Goal: Transaction & Acquisition: Subscribe to service/newsletter

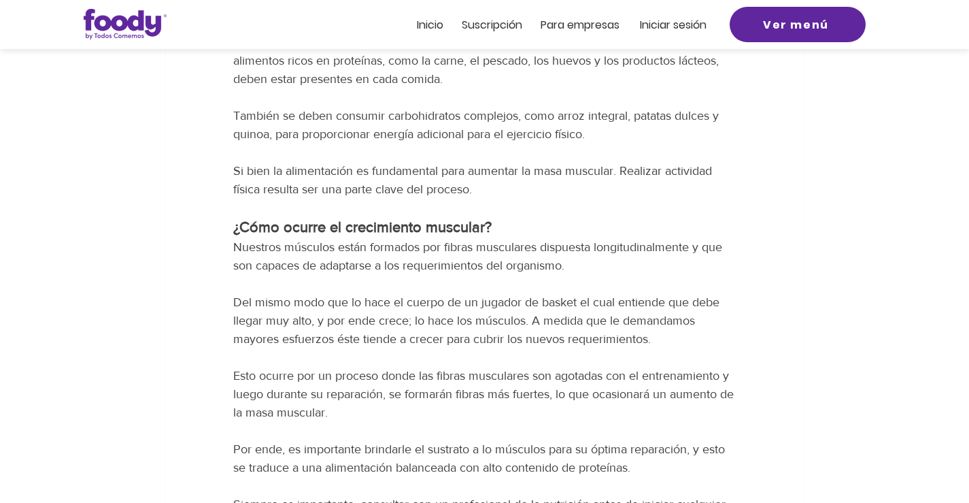
click at [807, 48] on div at bounding box center [484, 24] width 969 height 49
click at [493, 26] on span "Suscripción" at bounding box center [492, 25] width 61 height 16
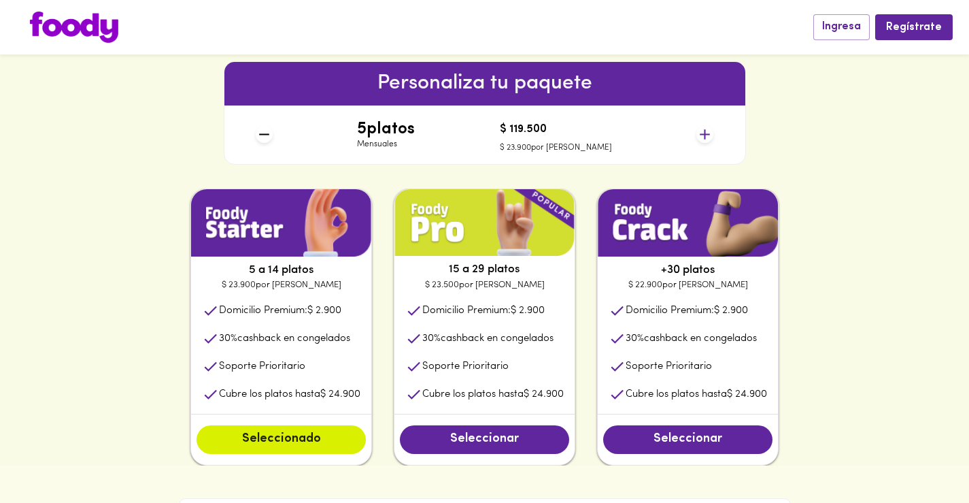
scroll to position [612, 0]
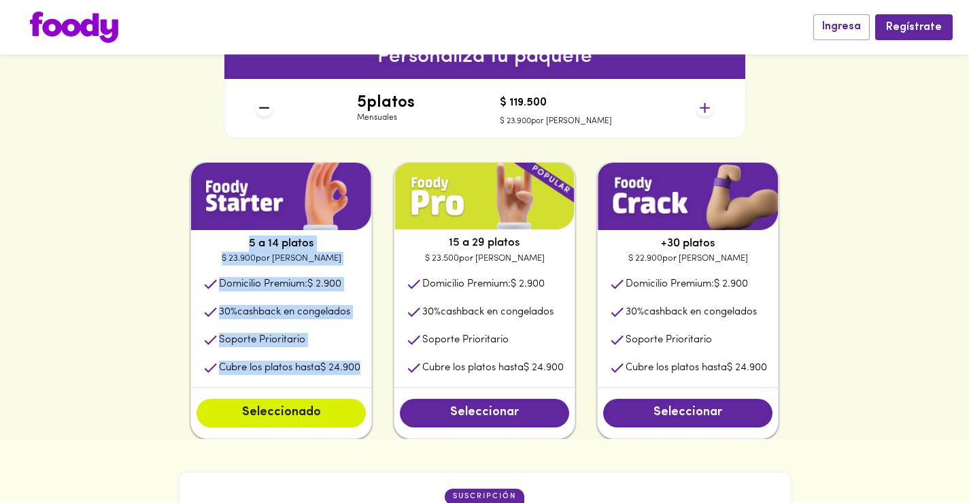
drag, startPoint x: 244, startPoint y: 246, endPoint x: 364, endPoint y: 377, distance: 178.1
click at [364, 377] on div "5 a 14 platos $ 23.900 por plato Domicilio Premium: $ 2.900 30 % cashback en co…" at bounding box center [281, 300] width 182 height 277
copy div "5 a 14 platos $ 23.900 por plato Domicilio Premium: $ 2.900 30 % cashback en co…"
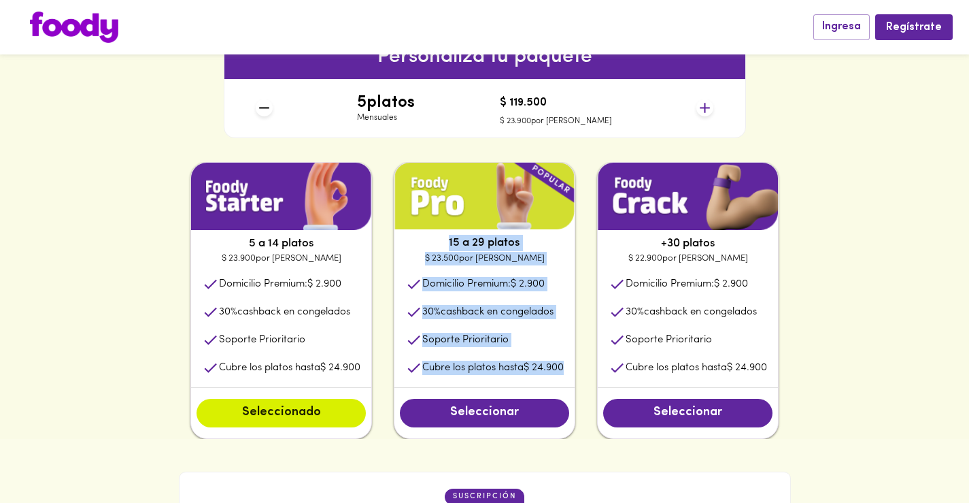
drag, startPoint x: 450, startPoint y: 245, endPoint x: 566, endPoint y: 363, distance: 165.9
click at [566, 363] on div "15 a 29 platos $ 23.500 por plato Domicilio Premium: $ 2.900 30 % cashback en c…" at bounding box center [485, 300] width 182 height 277
copy div "15 a 29 platos $ 23.500 por plato Domicilio Premium: $ 2.900 30 % cashback en c…"
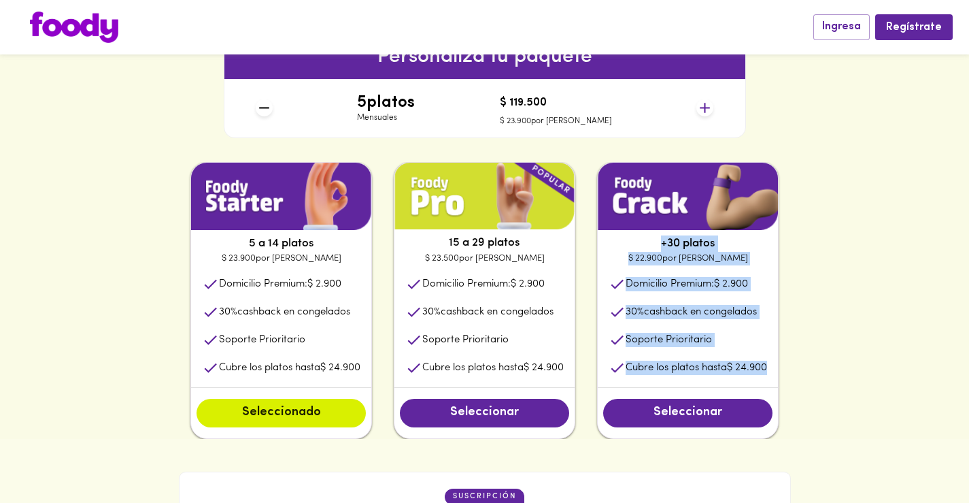
drag, startPoint x: 666, startPoint y: 243, endPoint x: 782, endPoint y: 384, distance: 182.2
click at [779, 384] on div "+30 platos $ 22.900 por plato Domicilio Premium: $ 2.900 30 % cashback en conge…" at bounding box center [688, 300] width 182 height 277
copy div "+30 platos $ 22.900 por plato Domicilio Premium: $ 2.900 30 % cashback en conge…"
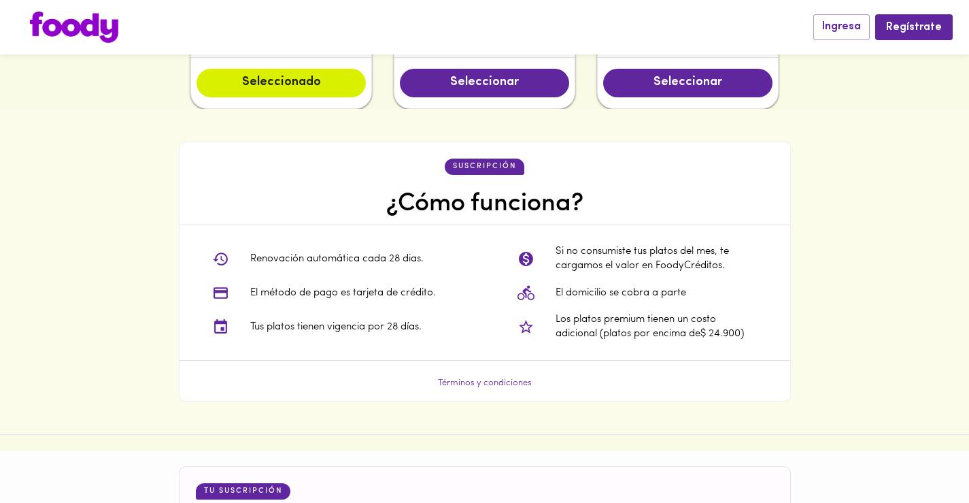
scroll to position [952, 0]
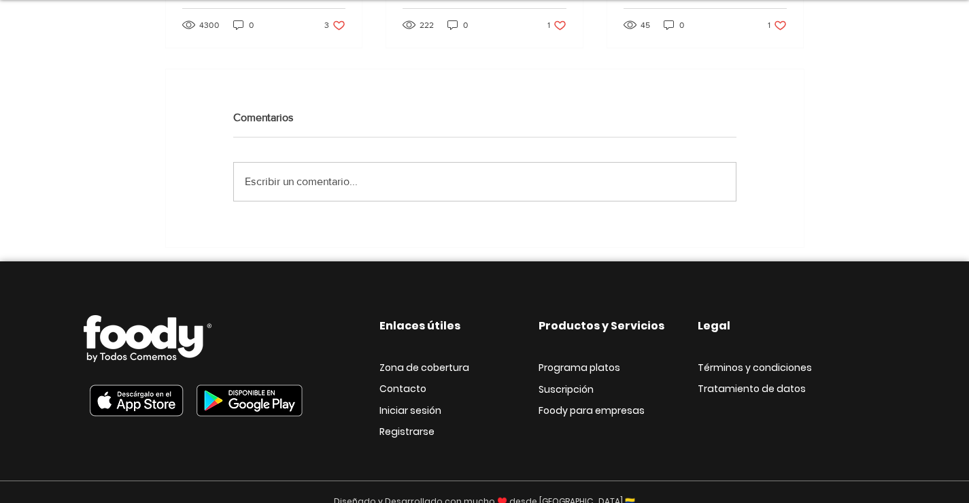
scroll to position [3341, 0]
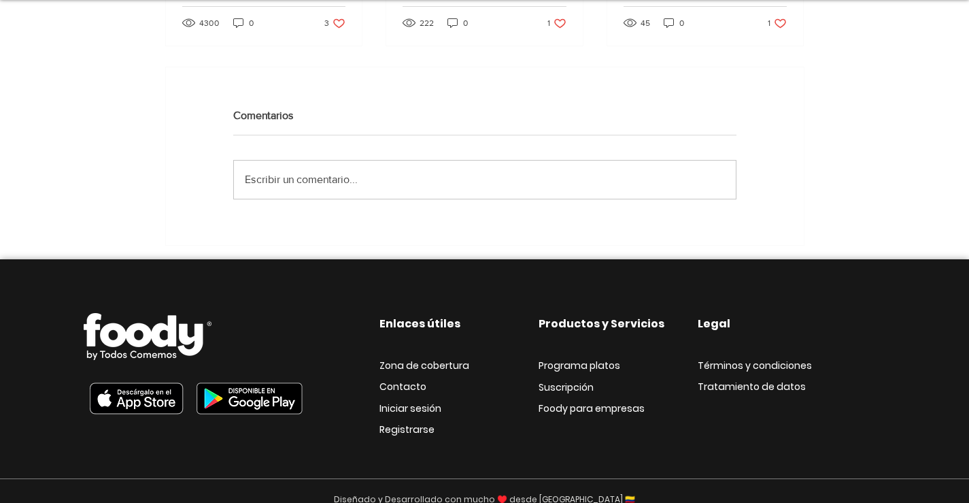
click at [396, 358] on span "Zona de cobertura" at bounding box center [424, 365] width 90 height 14
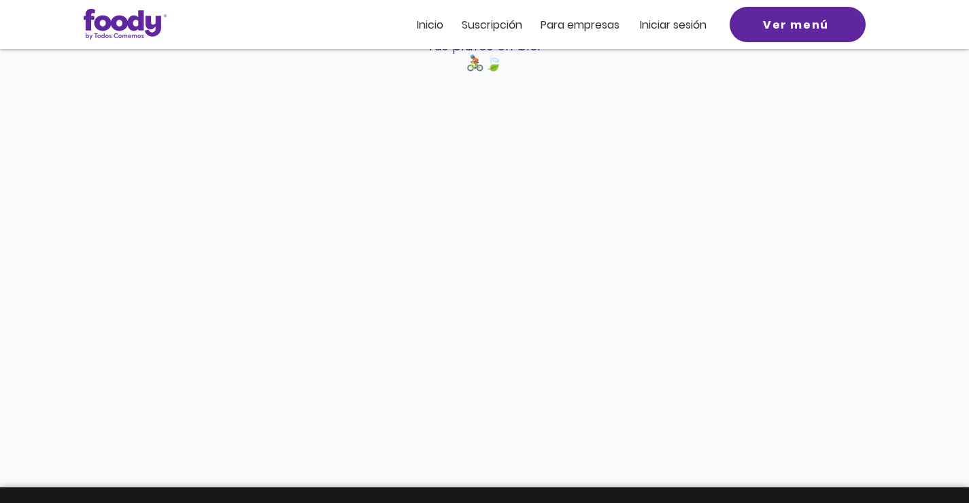
scroll to position [136, 0]
